Goal: Transaction & Acquisition: Purchase product/service

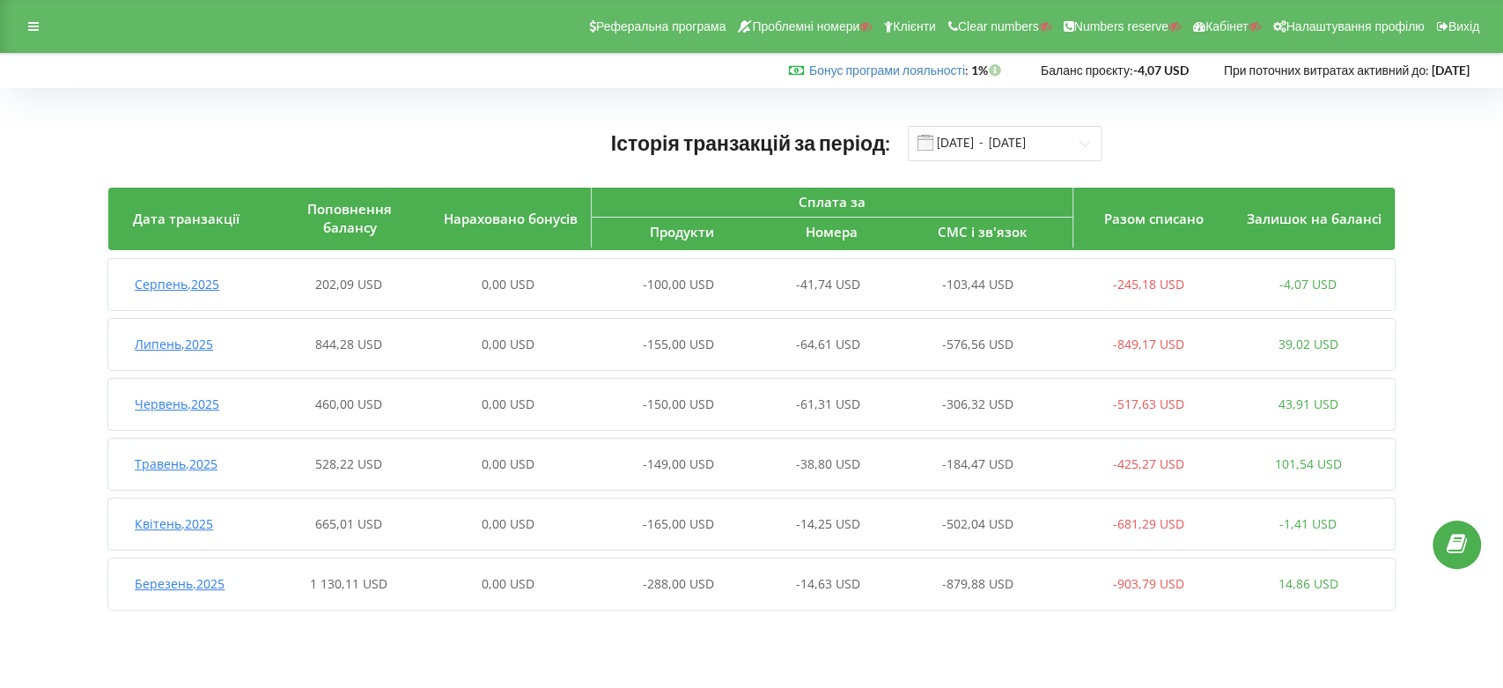
click at [201, 285] on span "Серпень , 2025" at bounding box center [177, 284] width 85 height 17
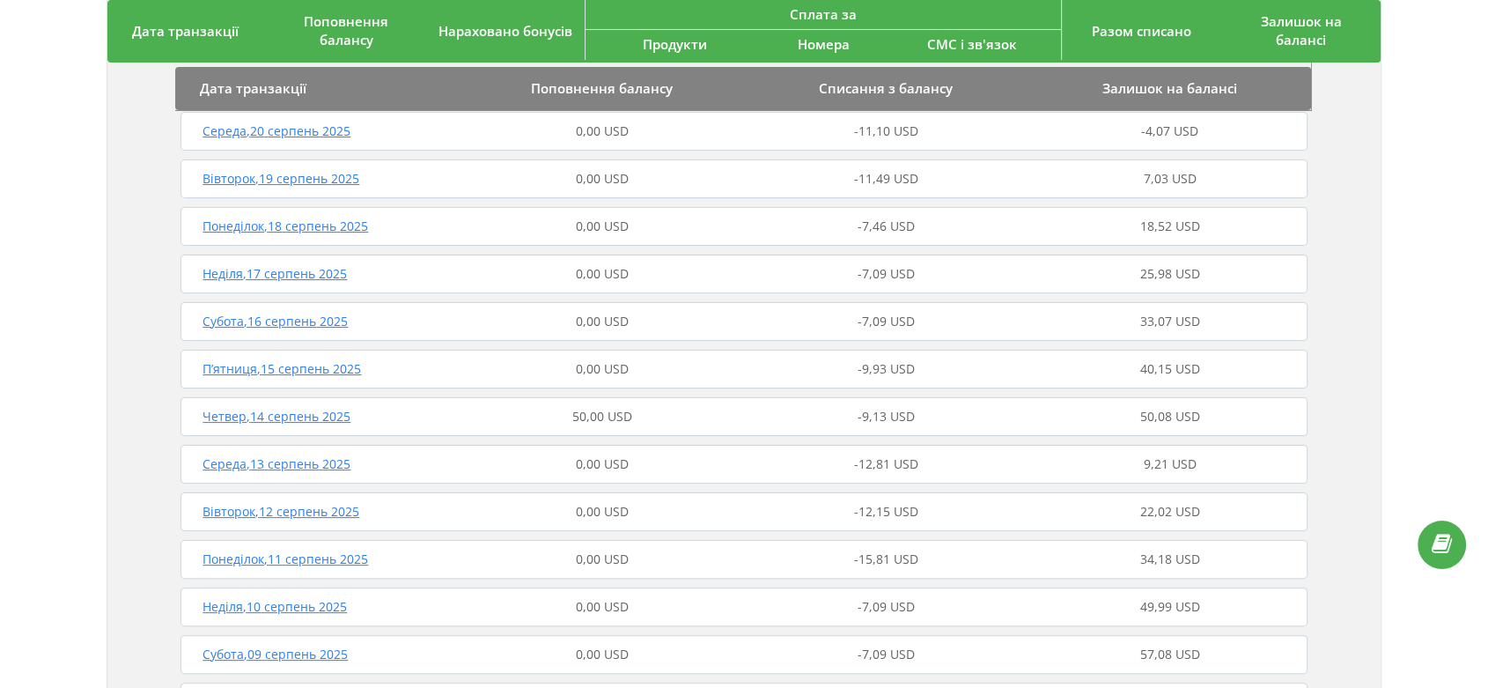
scroll to position [195, 0]
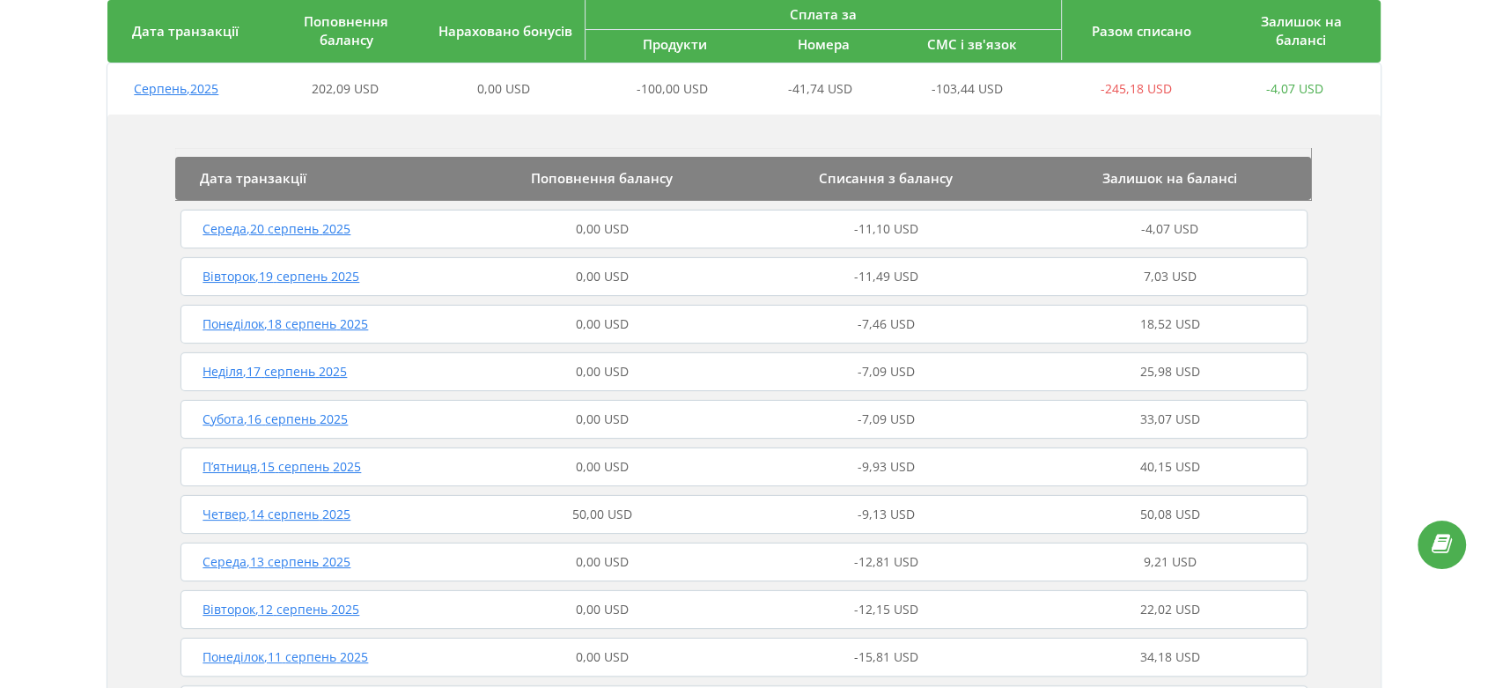
click at [300, 519] on span "Четвер , 14 серпень 2025" at bounding box center [276, 513] width 148 height 17
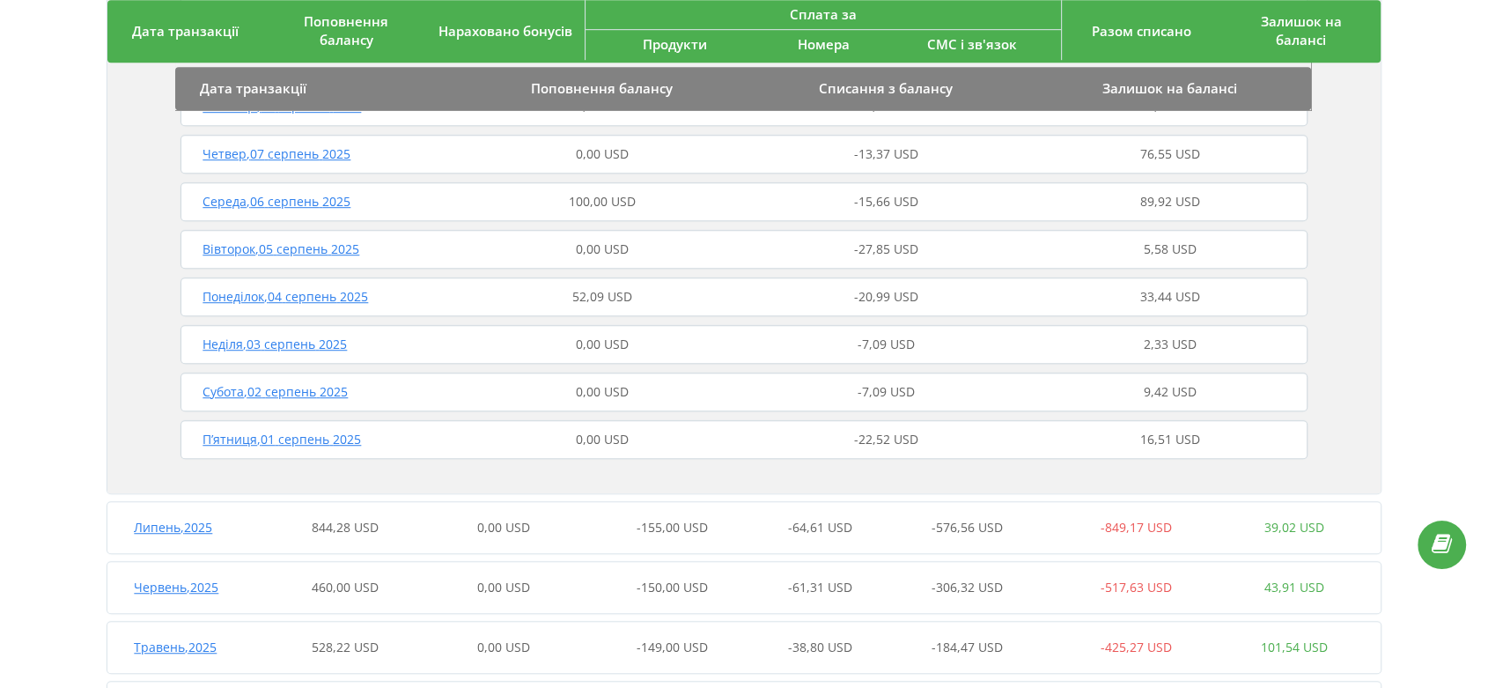
scroll to position [880, 0]
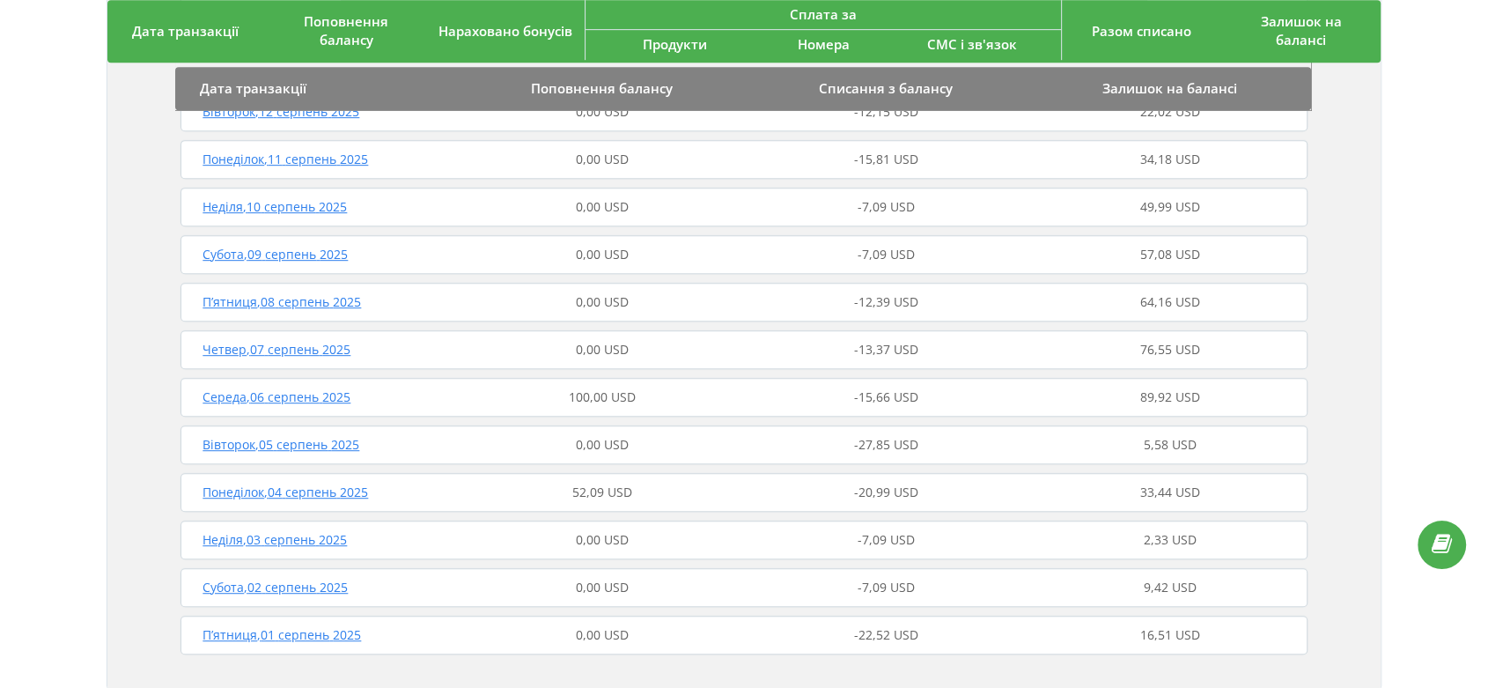
click at [327, 399] on span "Середа , 06 серпень 2025" at bounding box center [276, 396] width 148 height 17
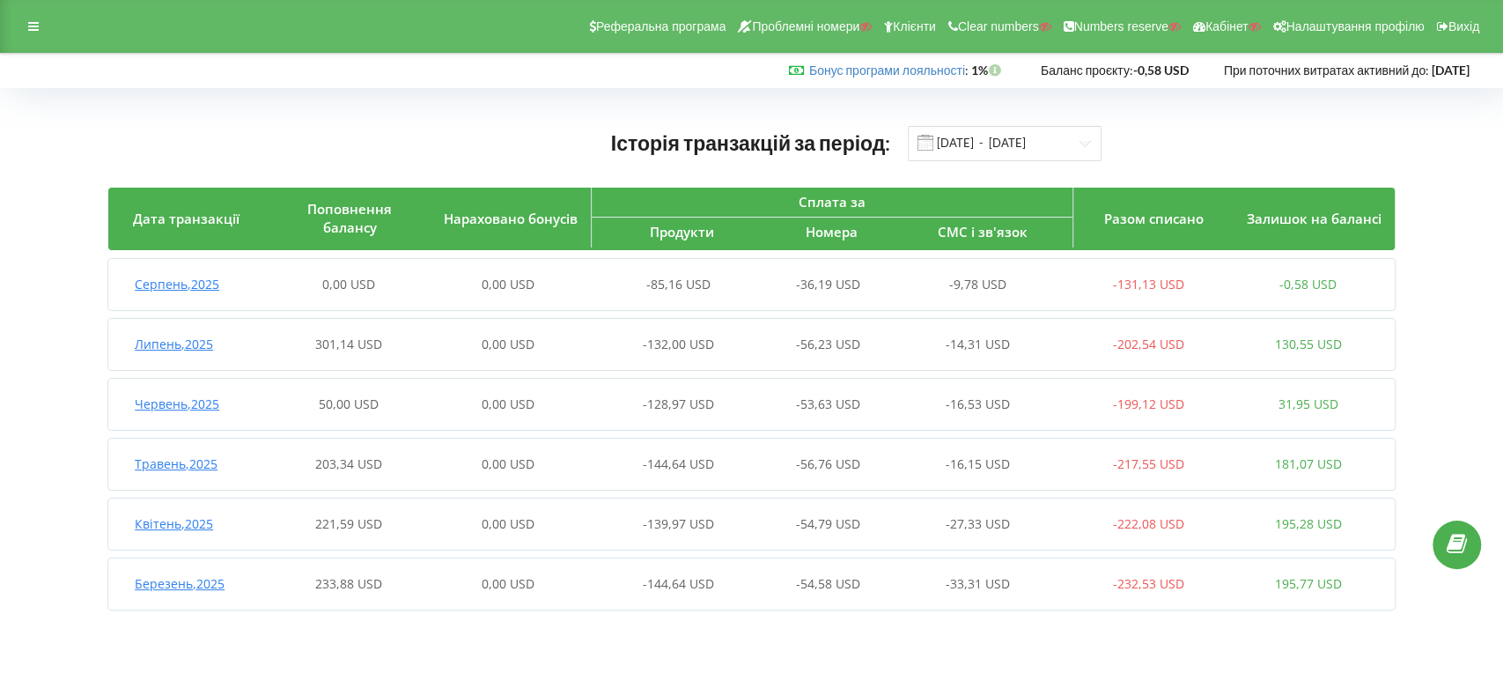
click at [186, 340] on span "Липень , 2025" at bounding box center [174, 343] width 78 height 17
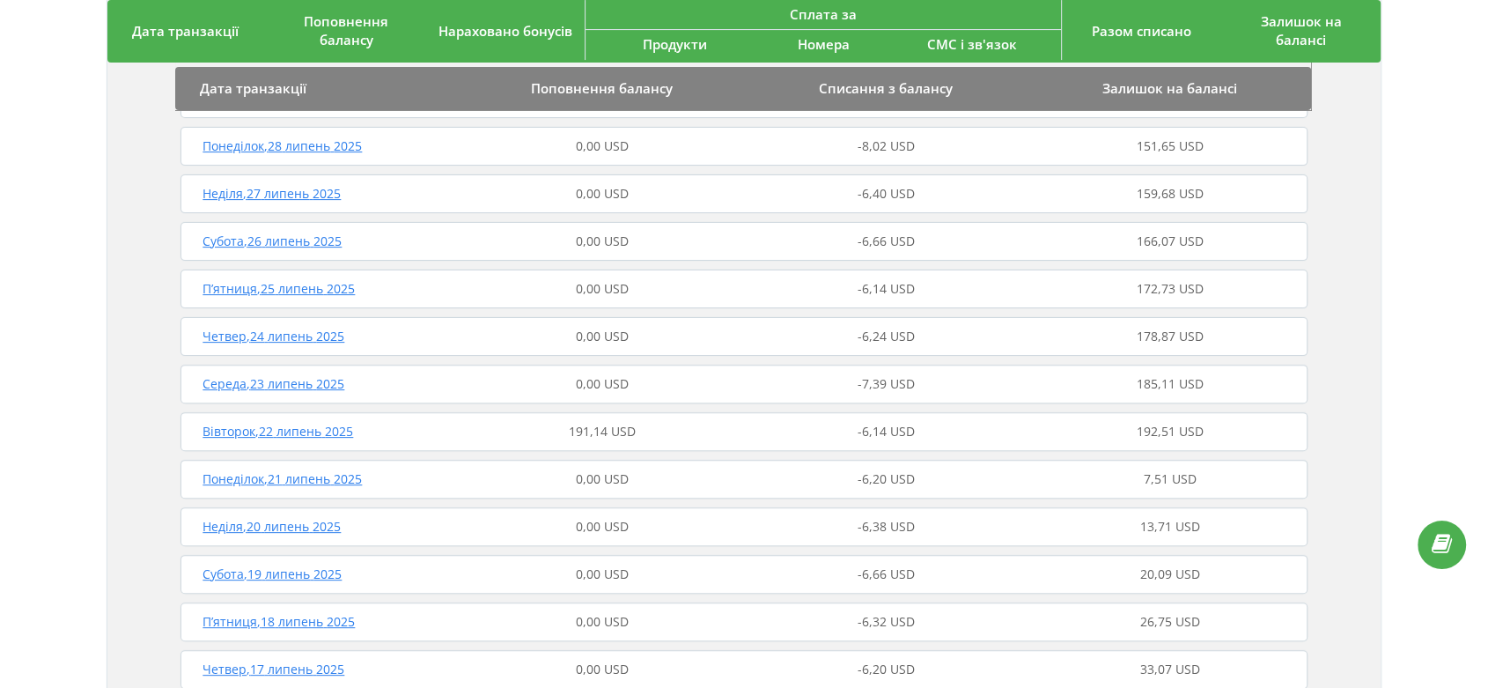
scroll to position [489, 0]
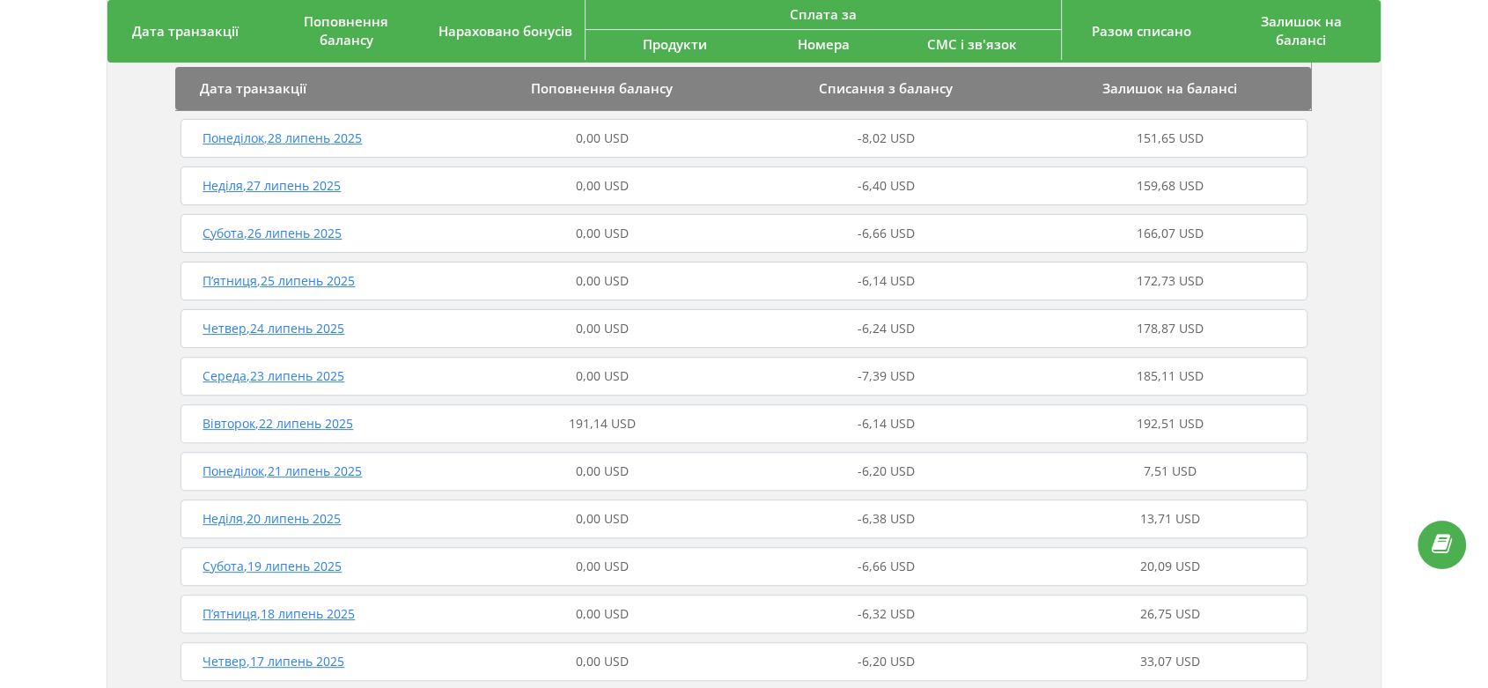
click at [299, 421] on span "Вівторок , 22 липень 2025" at bounding box center [277, 423] width 151 height 17
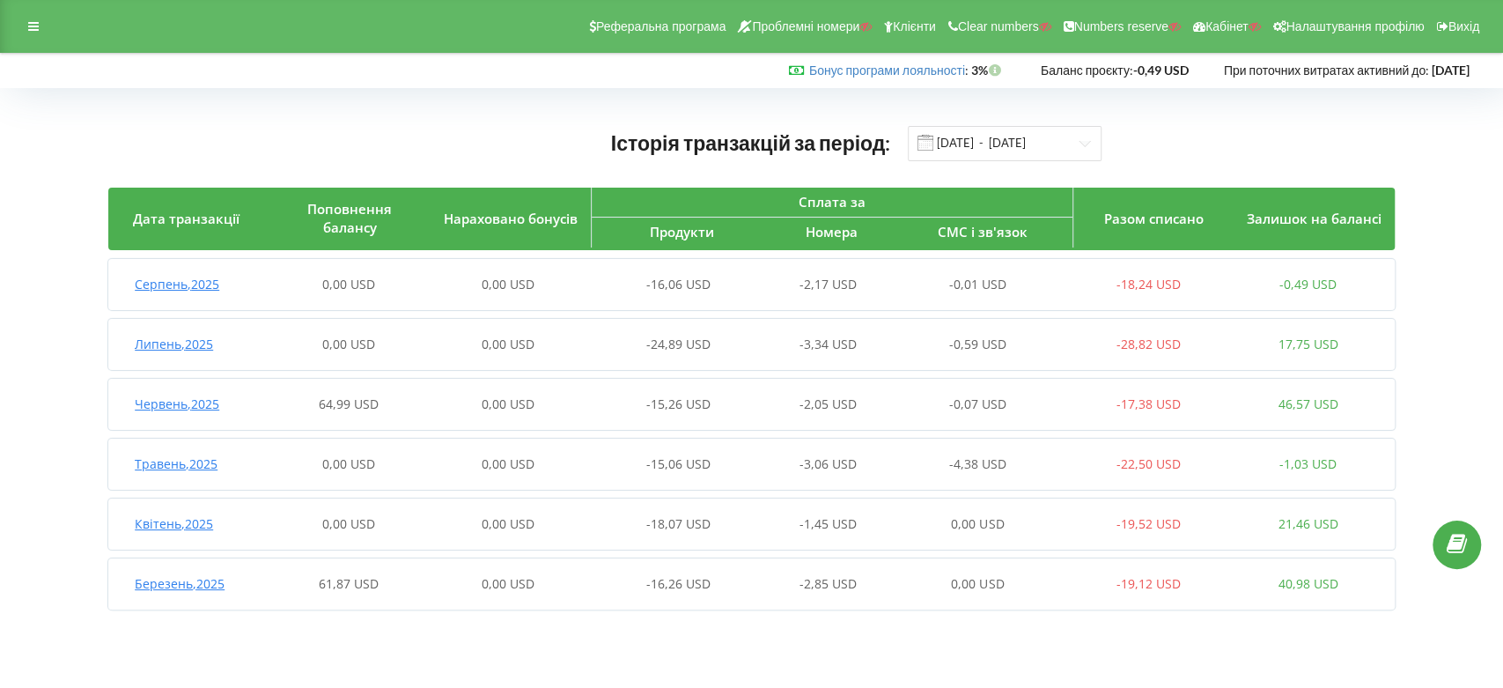
click at [206, 401] on span "Червень , 2025" at bounding box center [177, 403] width 85 height 17
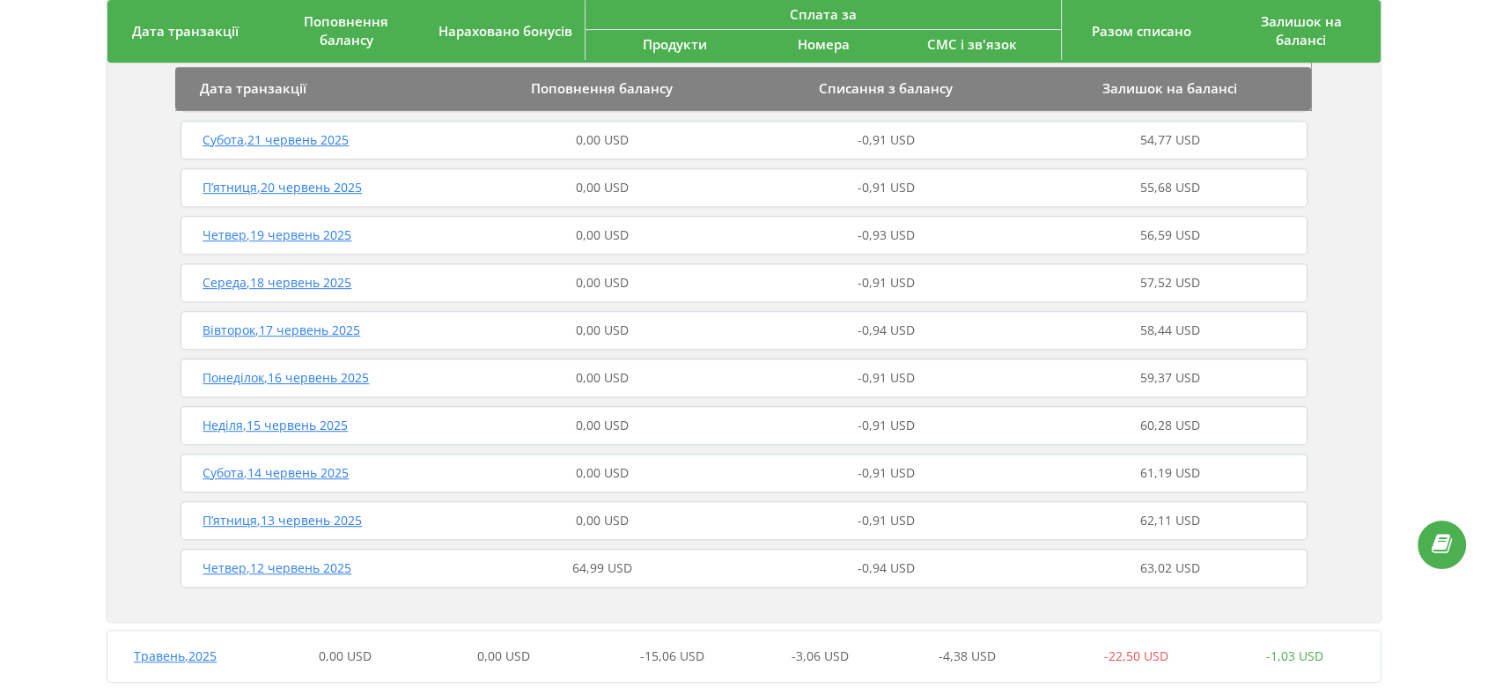
scroll to position [880, 0]
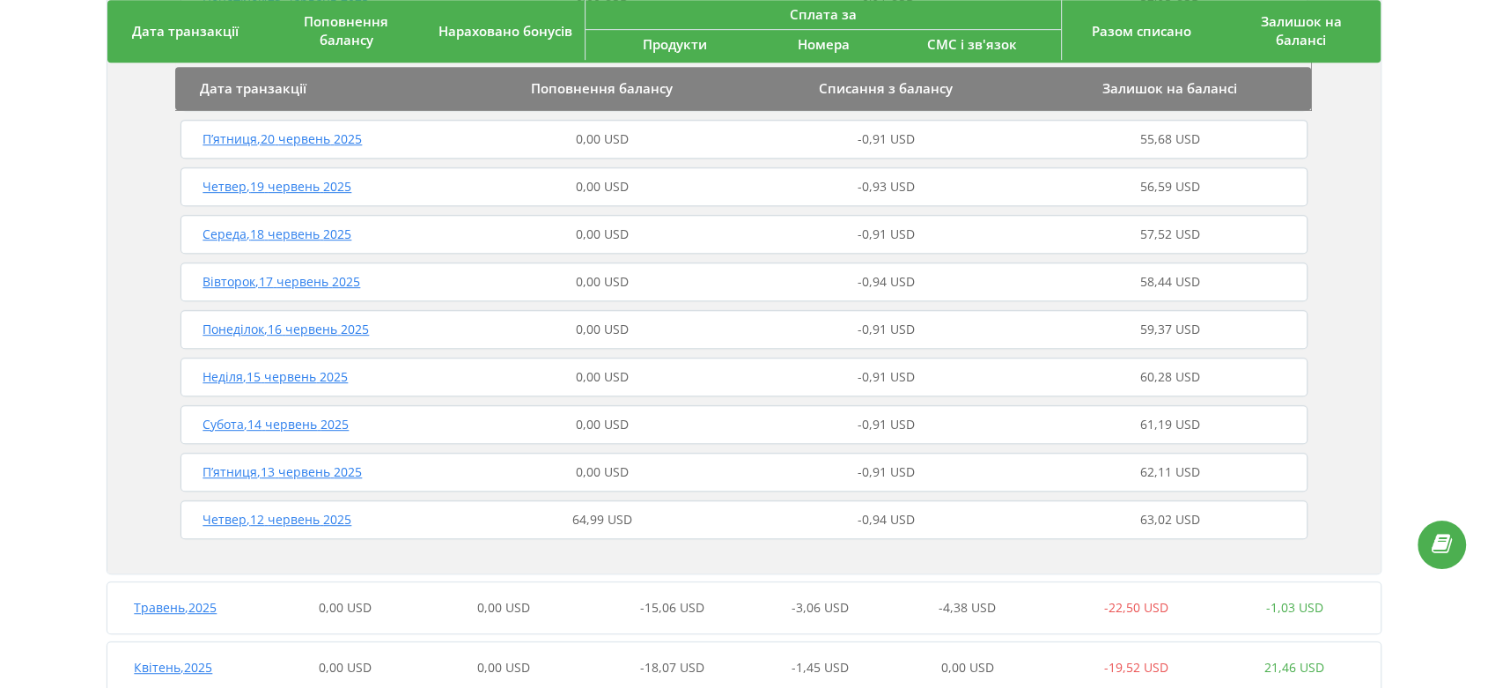
click at [330, 520] on span "Четвер , 12 червень 2025" at bounding box center [276, 519] width 149 height 17
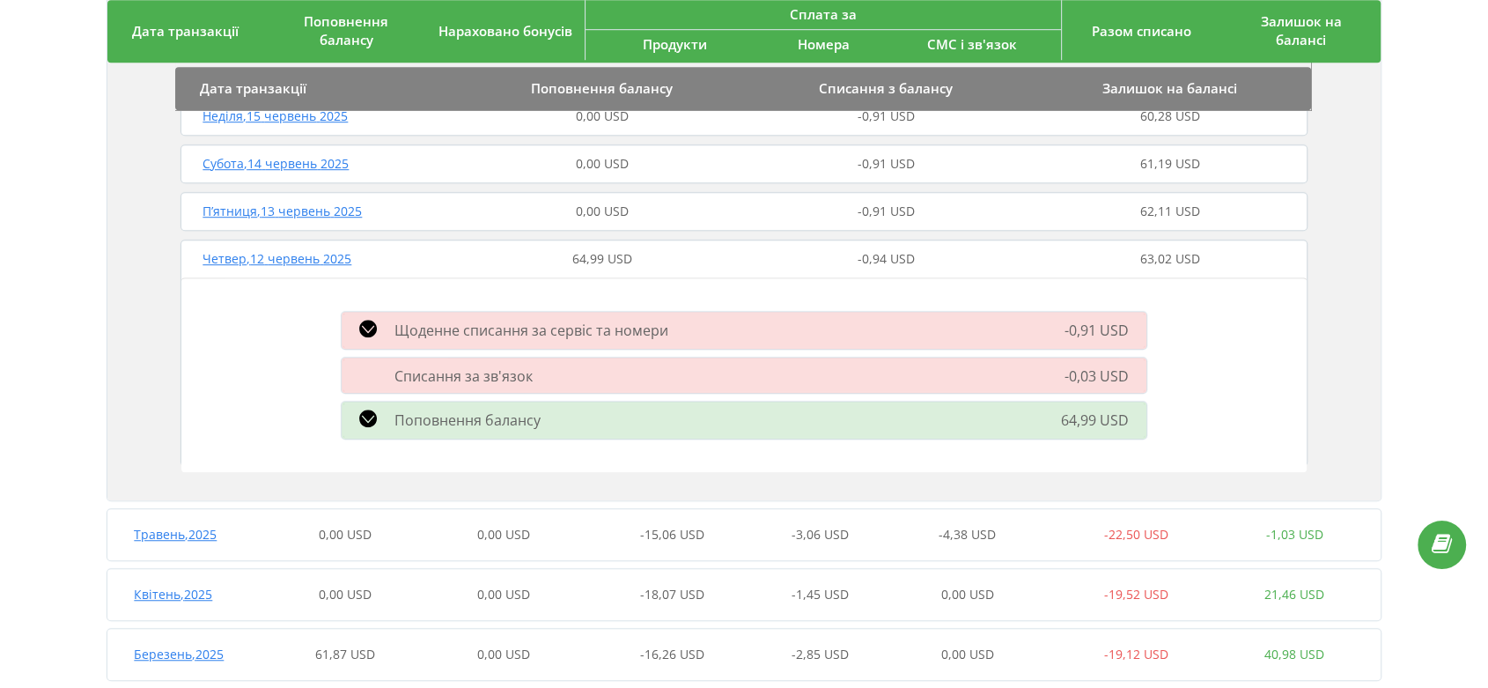
scroll to position [1173, 0]
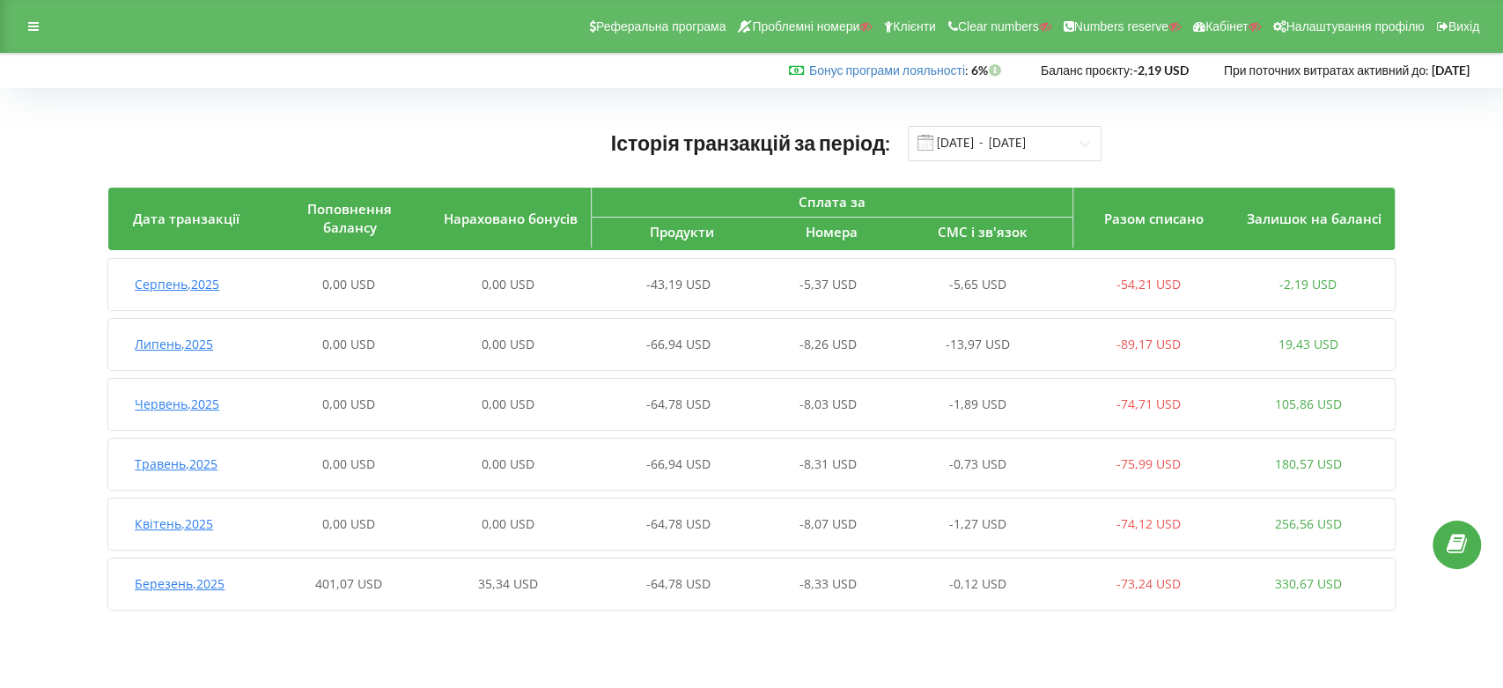
click at [200, 582] on span "Березень , 2025" at bounding box center [180, 583] width 90 height 17
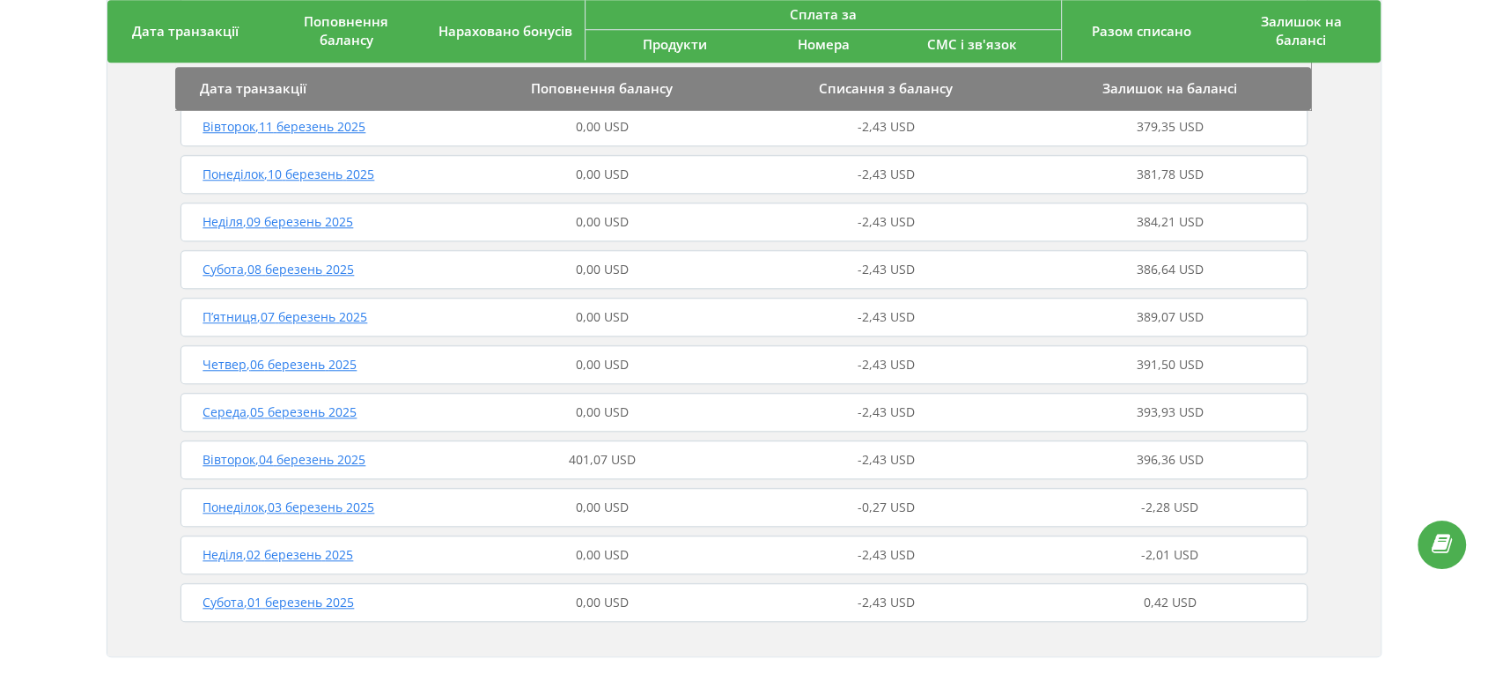
scroll to position [1561, 0]
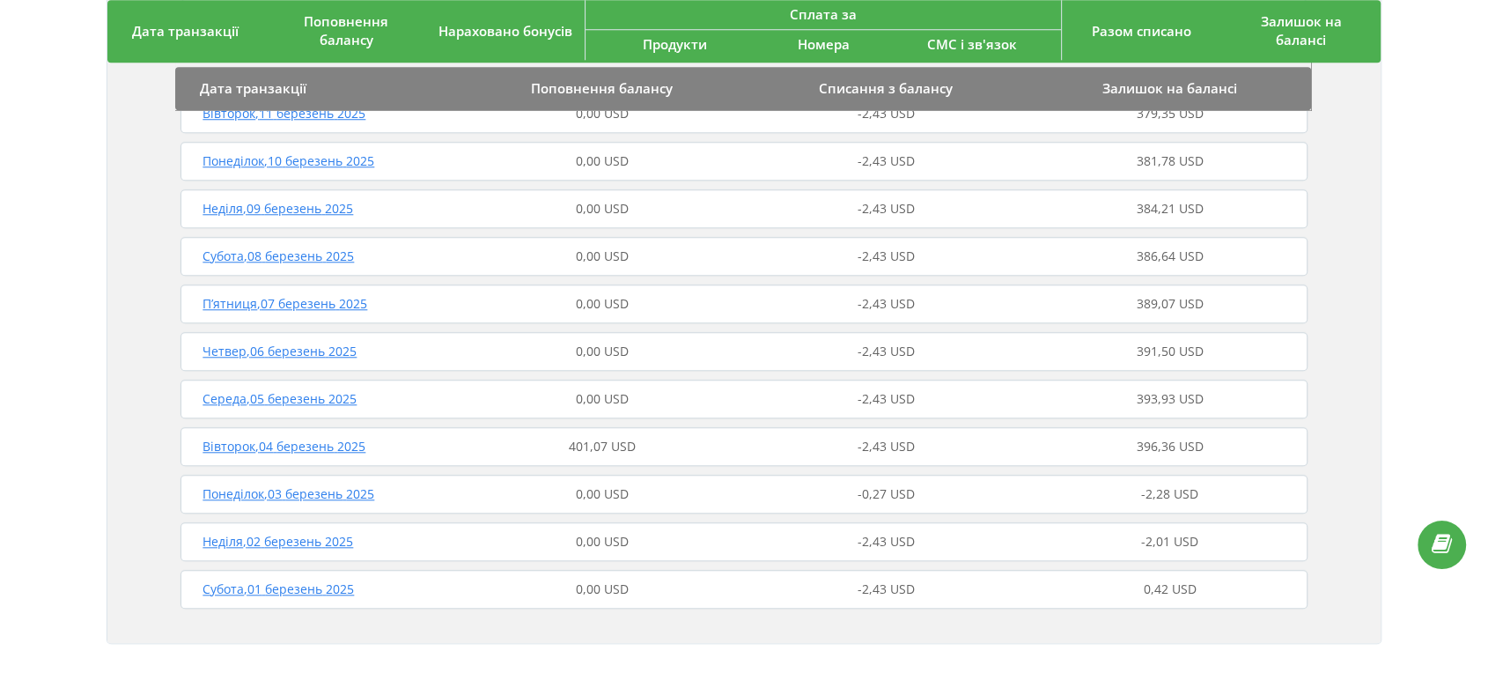
click at [343, 449] on span "Вівторок , 04 березень 2025" at bounding box center [283, 446] width 163 height 17
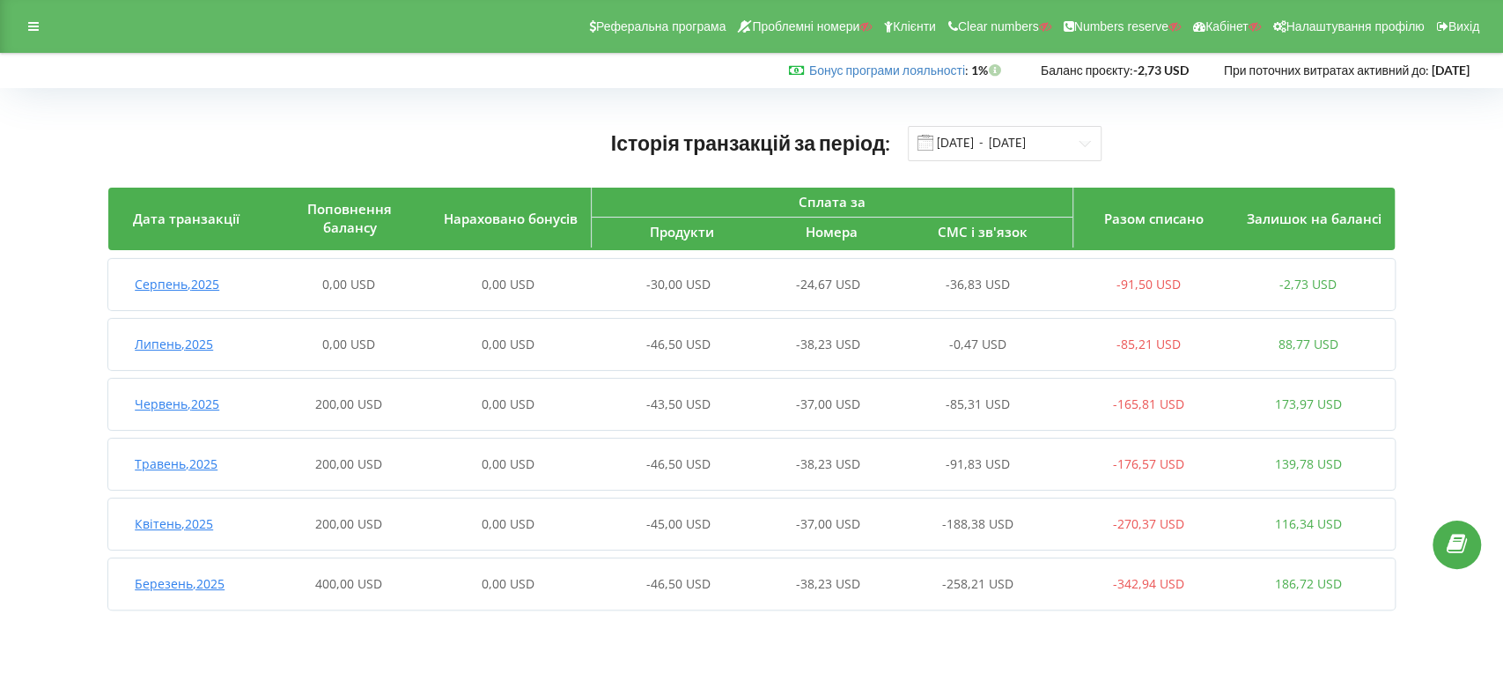
click at [212, 403] on span "Червень , 2025" at bounding box center [177, 403] width 85 height 17
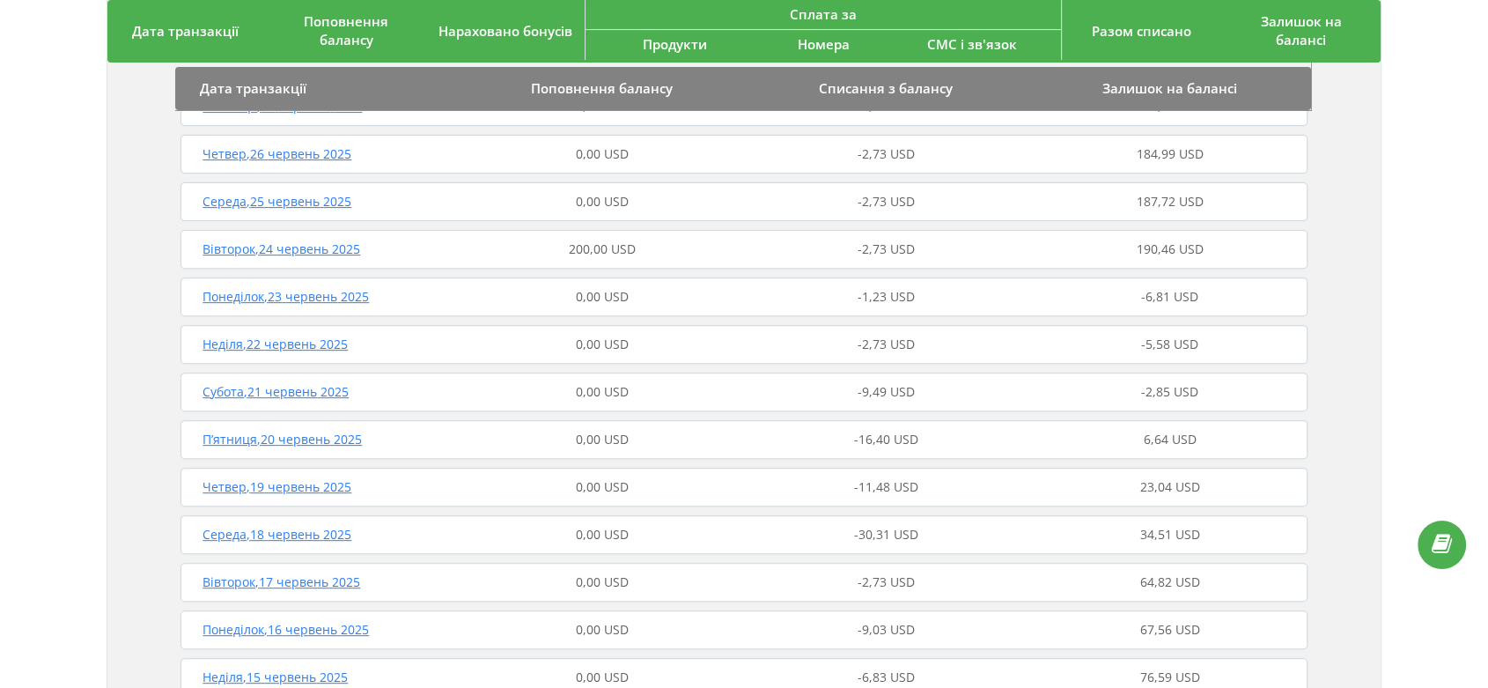
scroll to position [391, 0]
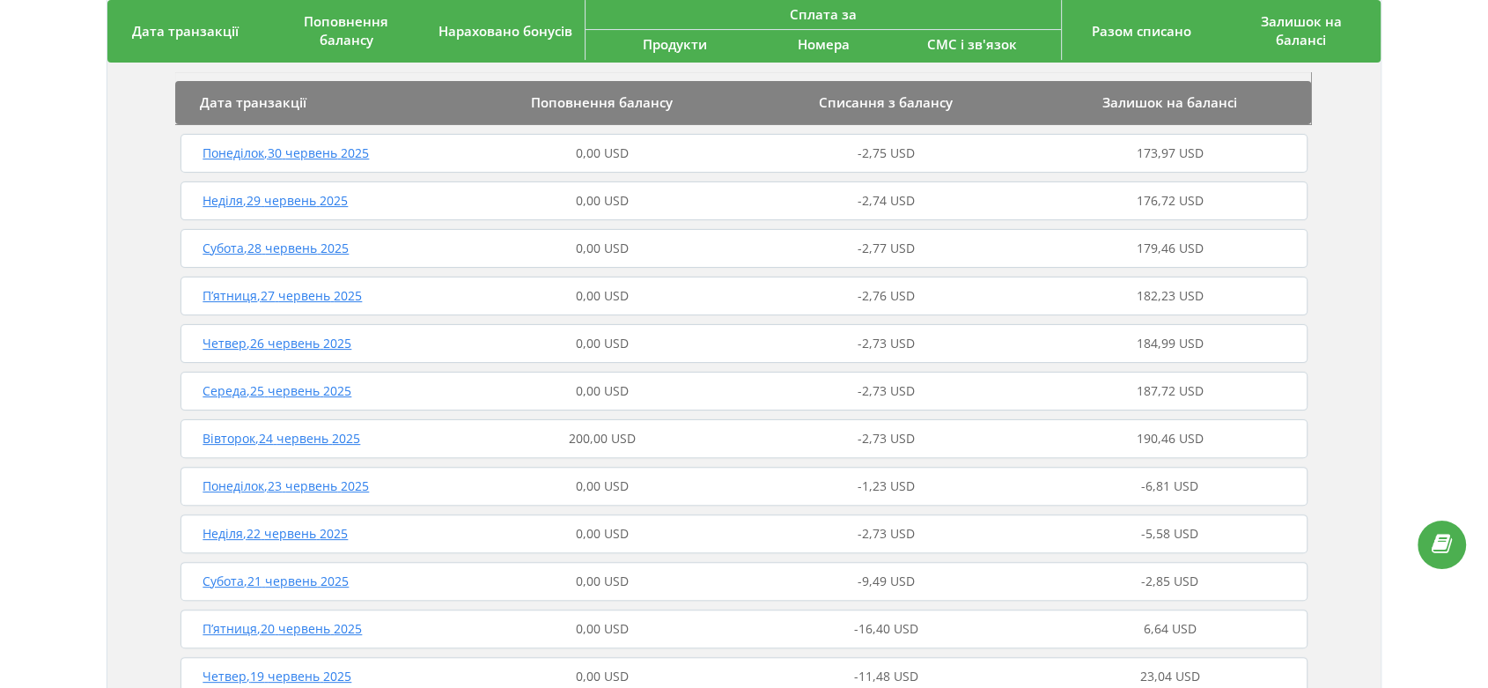
click at [348, 438] on span "Вівторок , 24 червень 2025" at bounding box center [281, 438] width 158 height 17
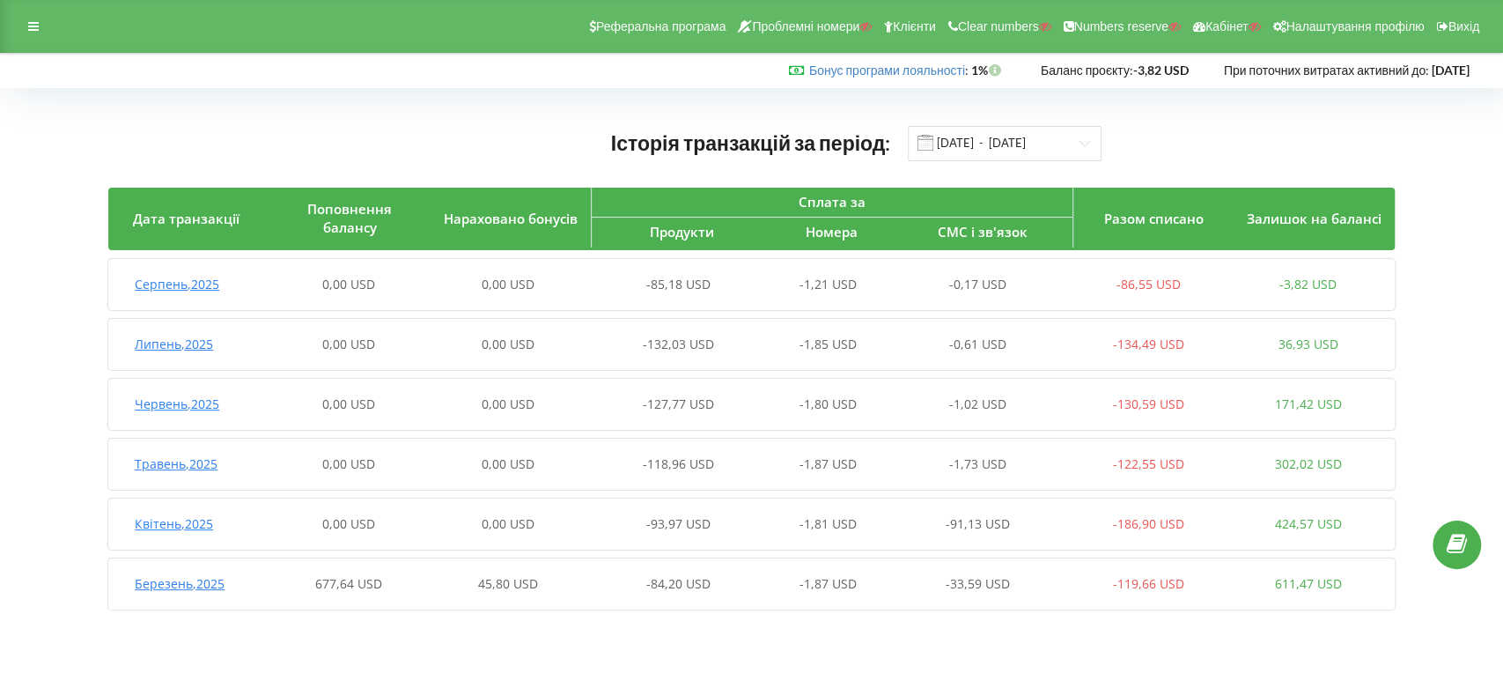
click at [207, 583] on span "Березень , 2025" at bounding box center [180, 583] width 90 height 17
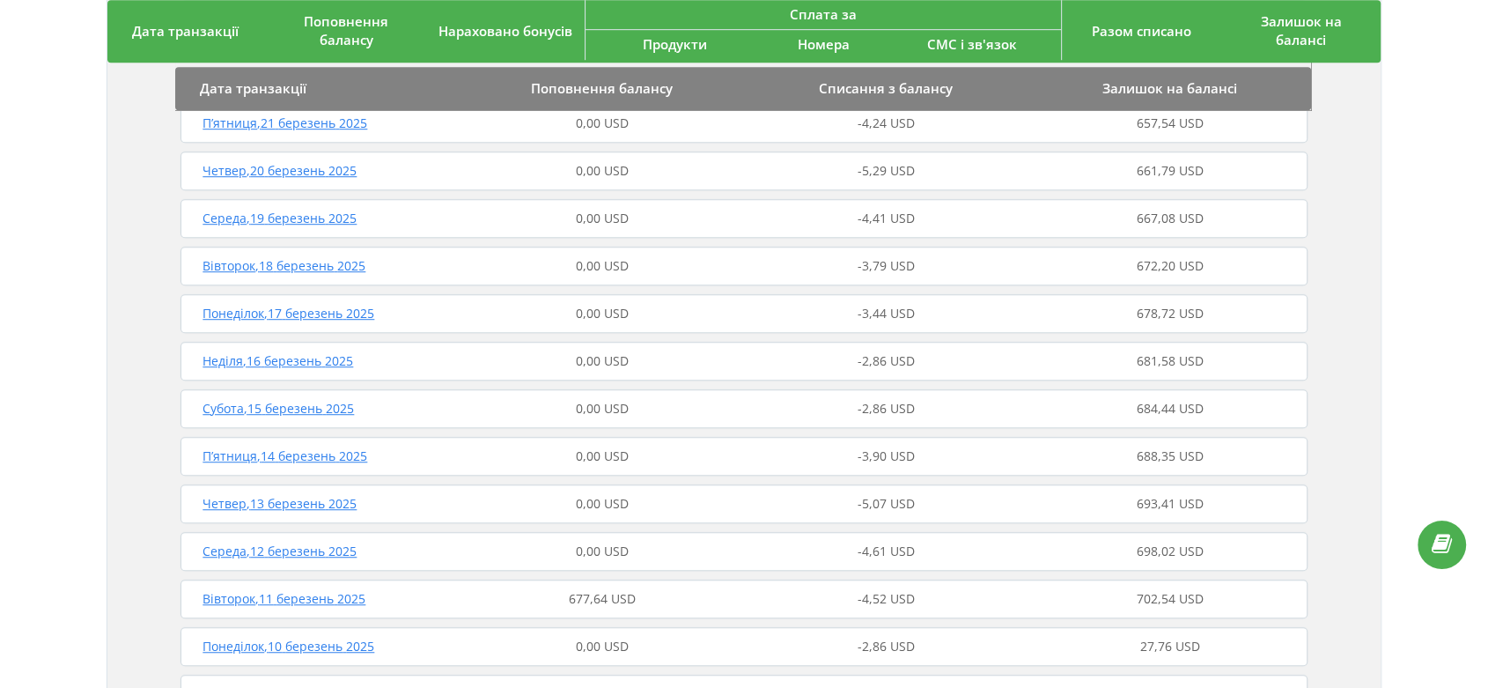
scroll to position [1271, 0]
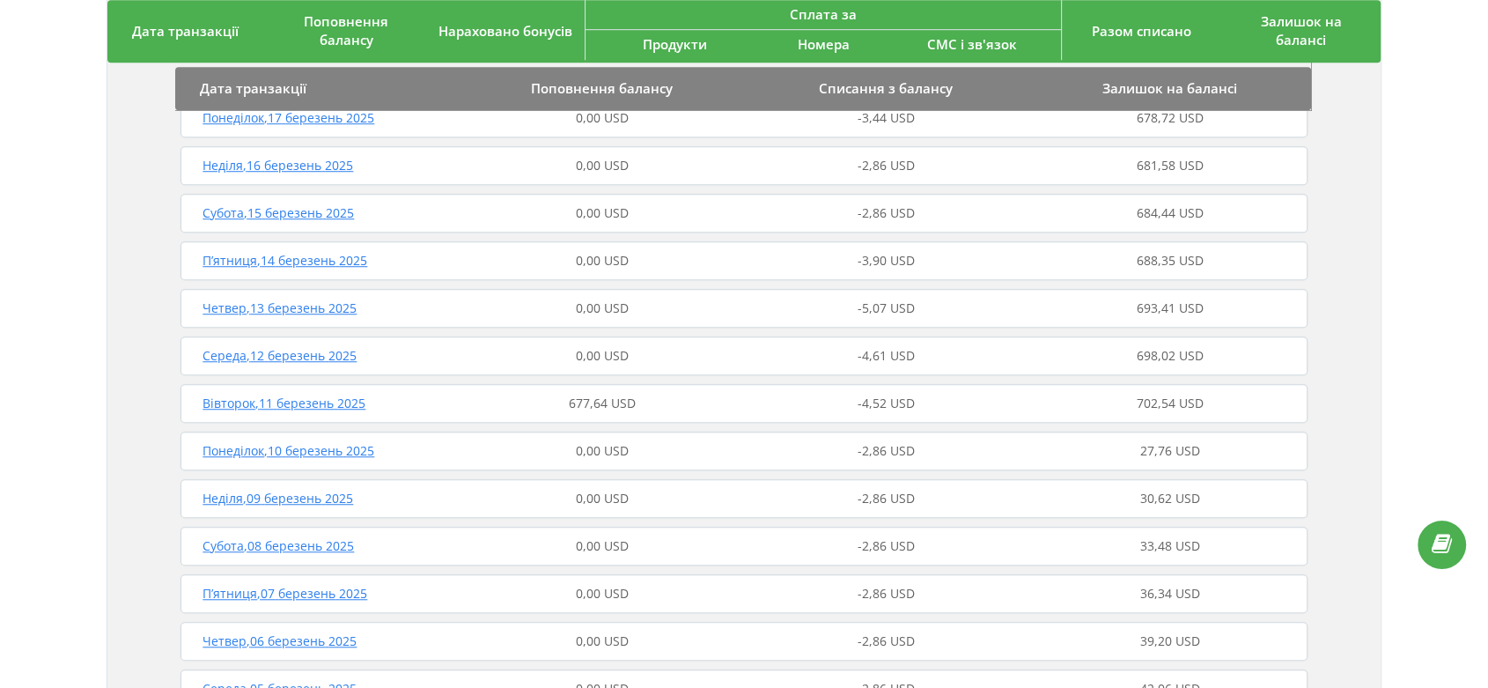
click at [321, 404] on span "Вівторок , 11 березень 2025" at bounding box center [283, 402] width 163 height 17
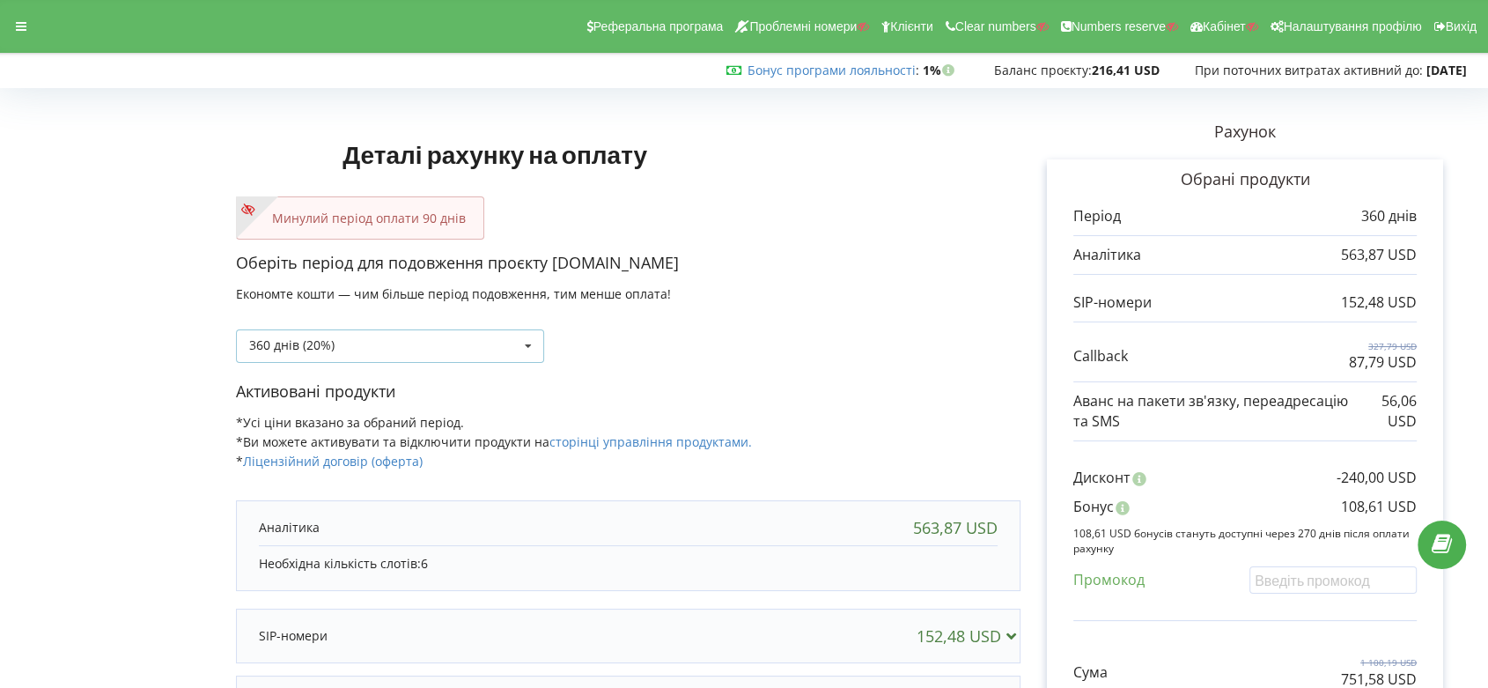
click at [526, 343] on icon at bounding box center [528, 346] width 26 height 33
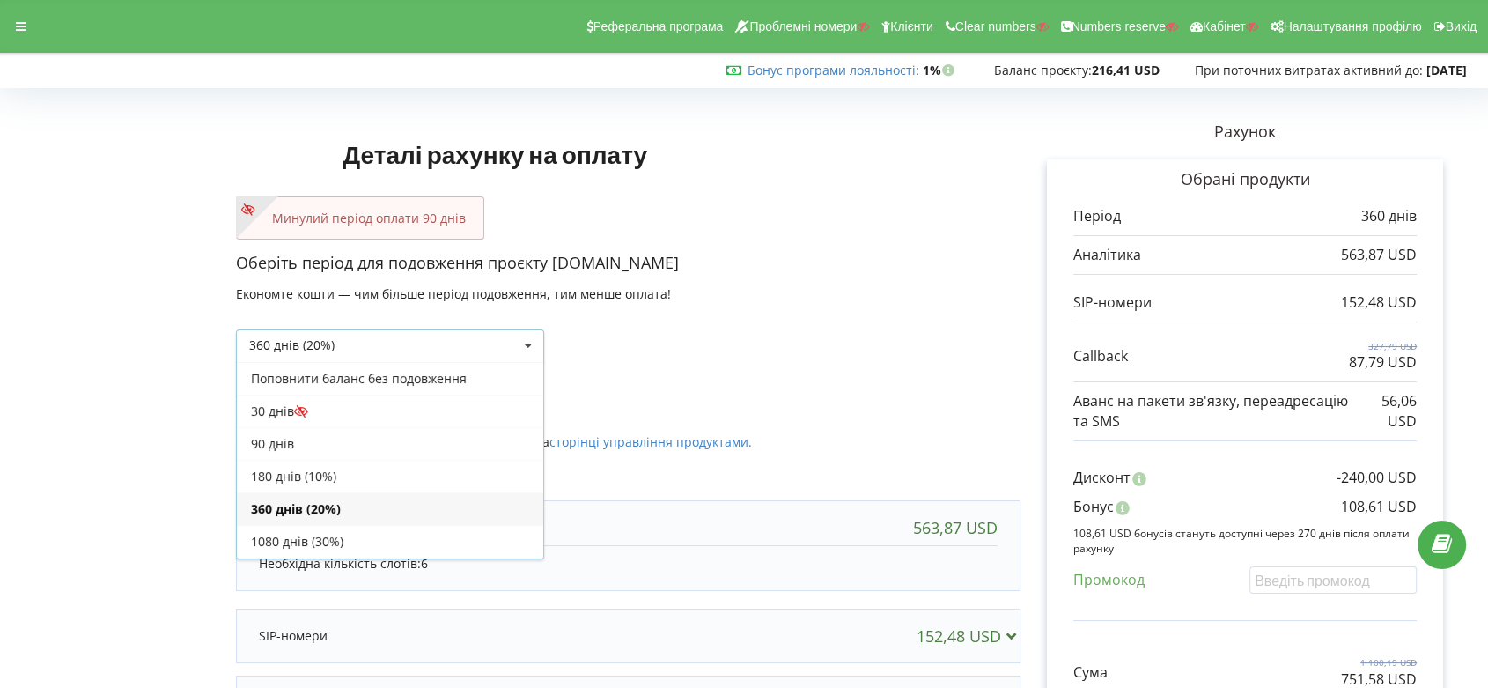
scroll to position [31, 0]
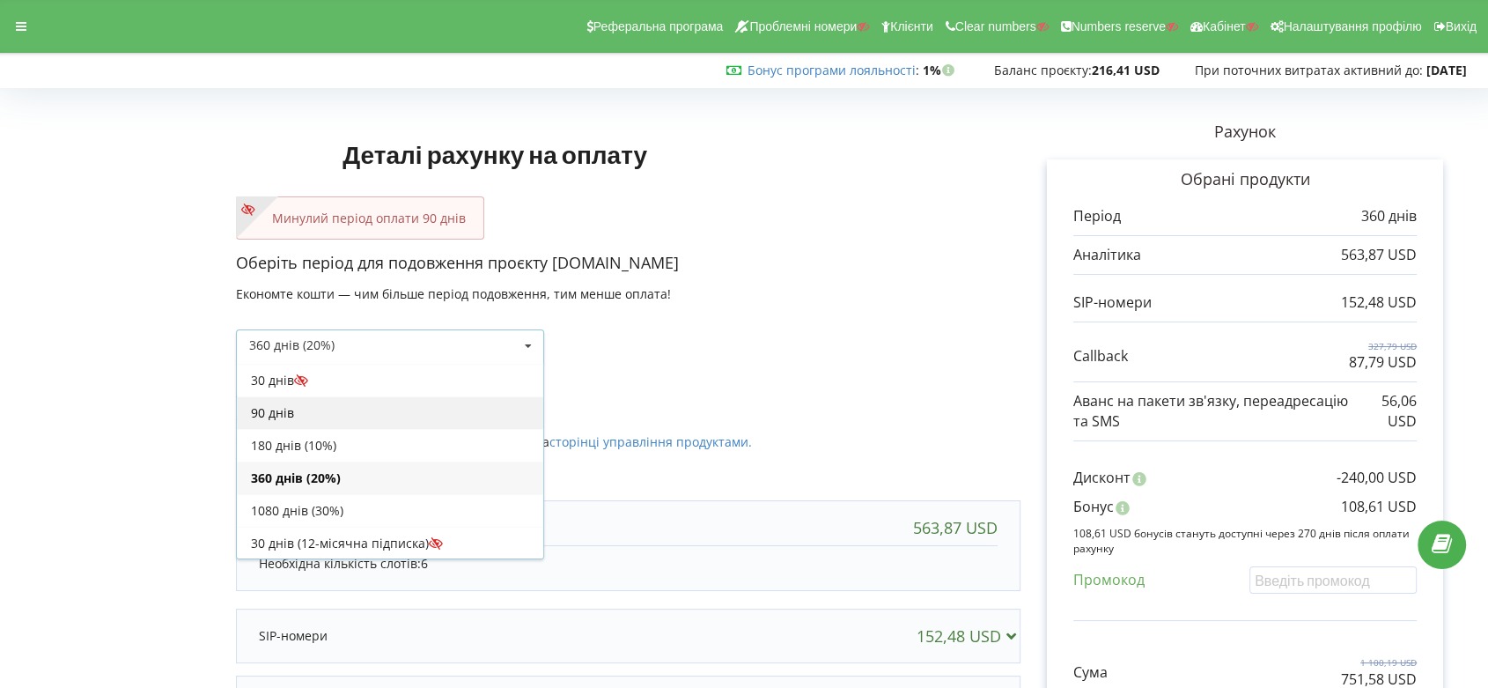
click at [441, 409] on div "90 днів" at bounding box center [390, 412] width 306 height 33
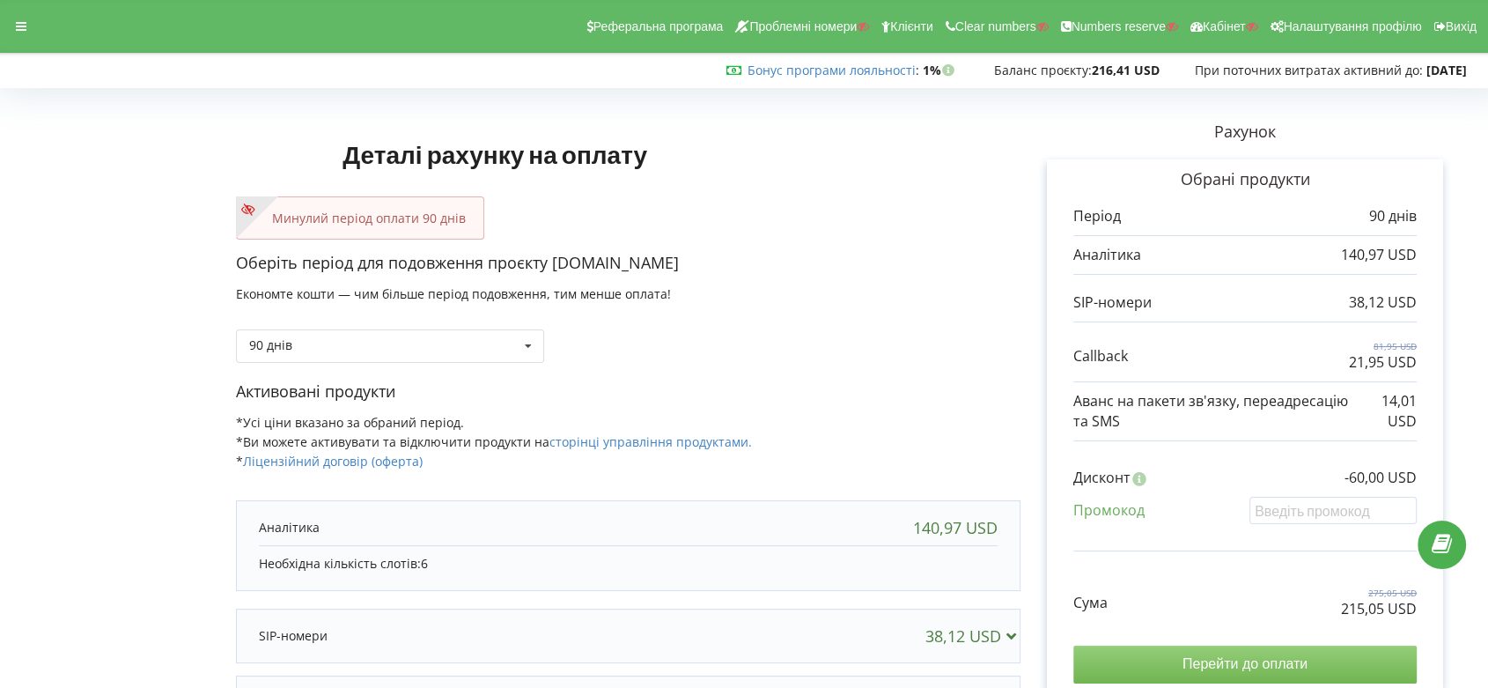
click at [1194, 660] on input "Перейти до оплати" at bounding box center [1244, 663] width 343 height 37
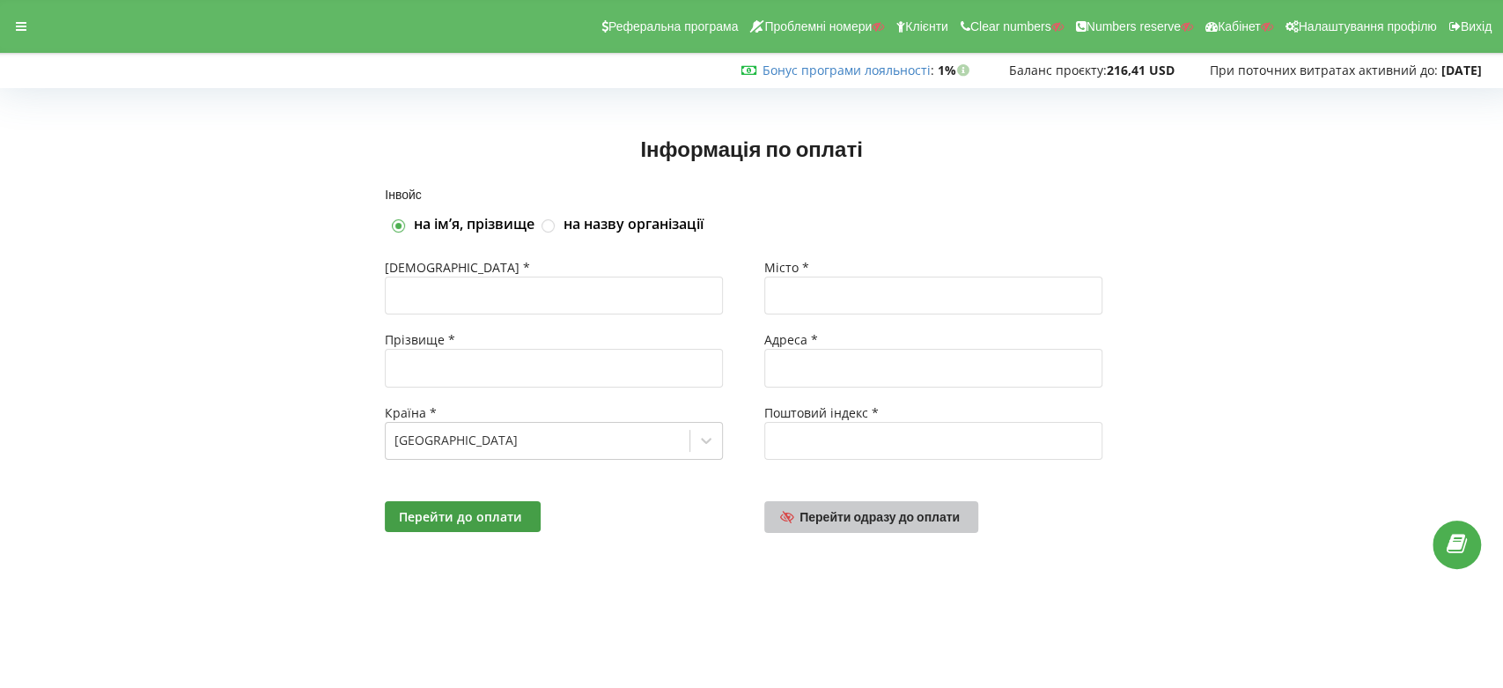
click at [894, 516] on span "Перейти одразу до оплати" at bounding box center [879, 516] width 160 height 15
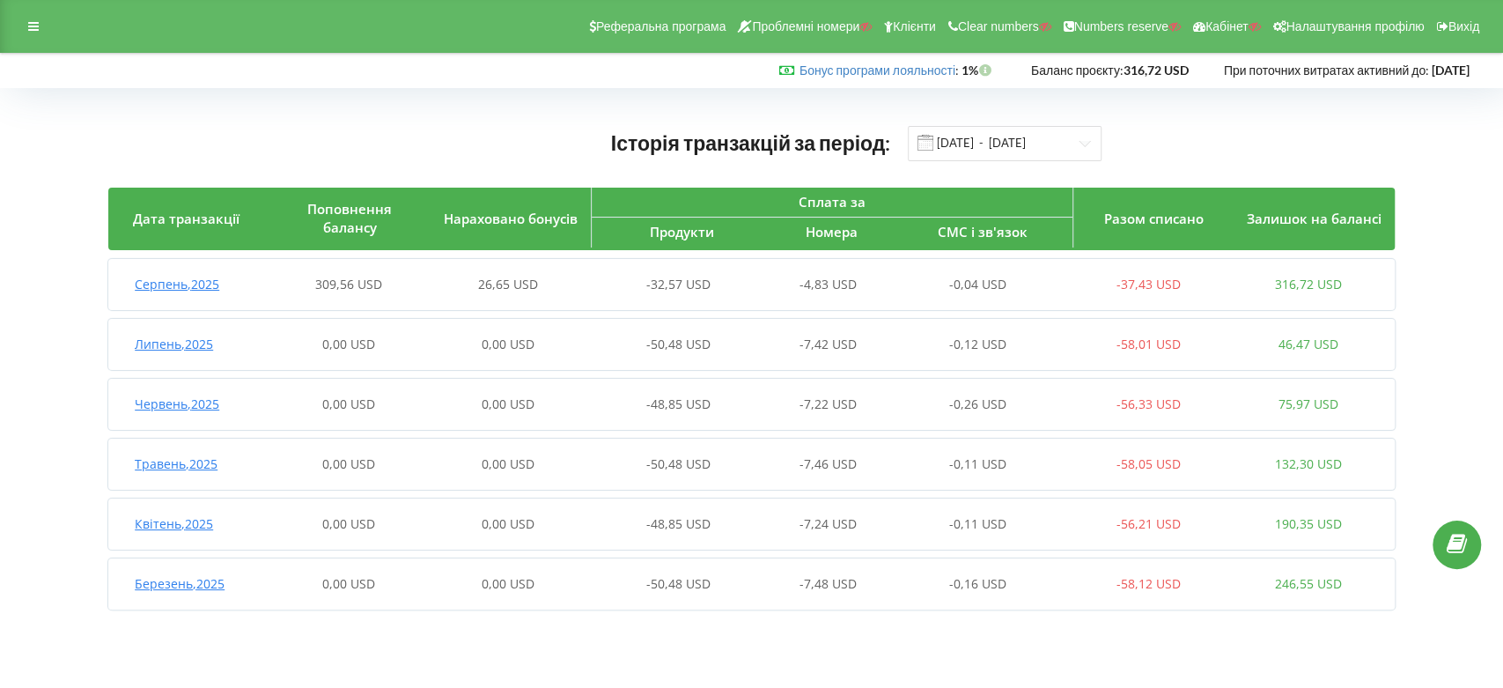
click at [182, 288] on span "Серпень , 2025" at bounding box center [177, 284] width 85 height 17
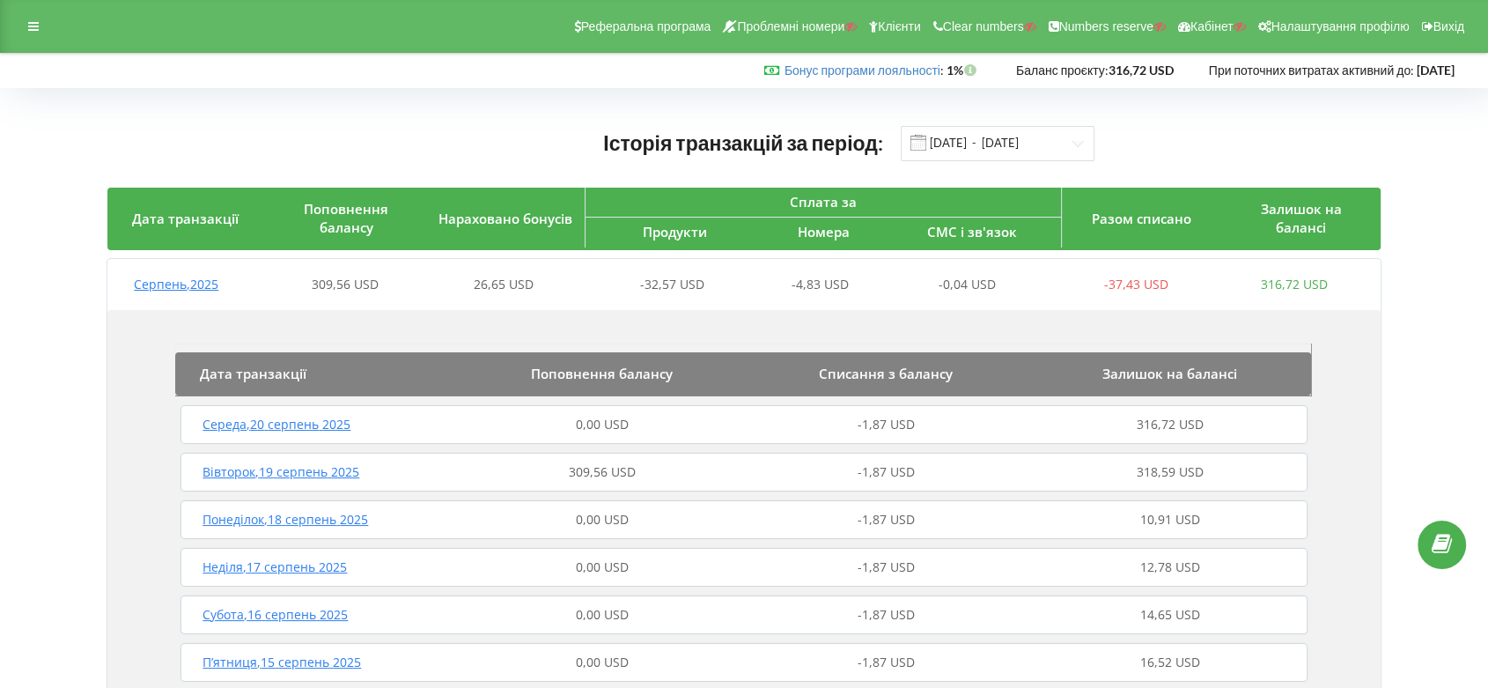
click at [341, 473] on span "Вівторок , 19 серпень 2025" at bounding box center [280, 471] width 157 height 17
